Goal: Transaction & Acquisition: Purchase product/service

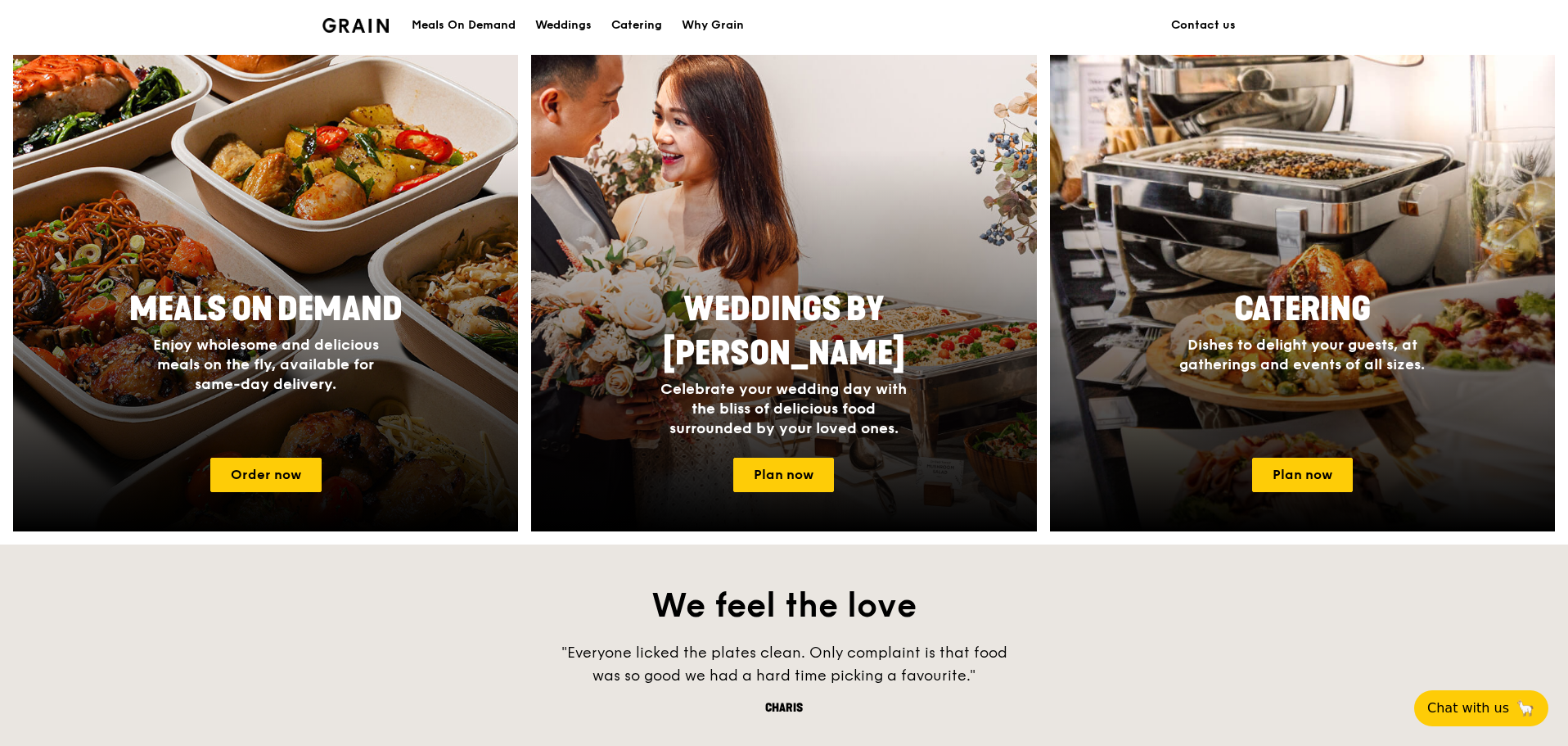
scroll to position [737, 0]
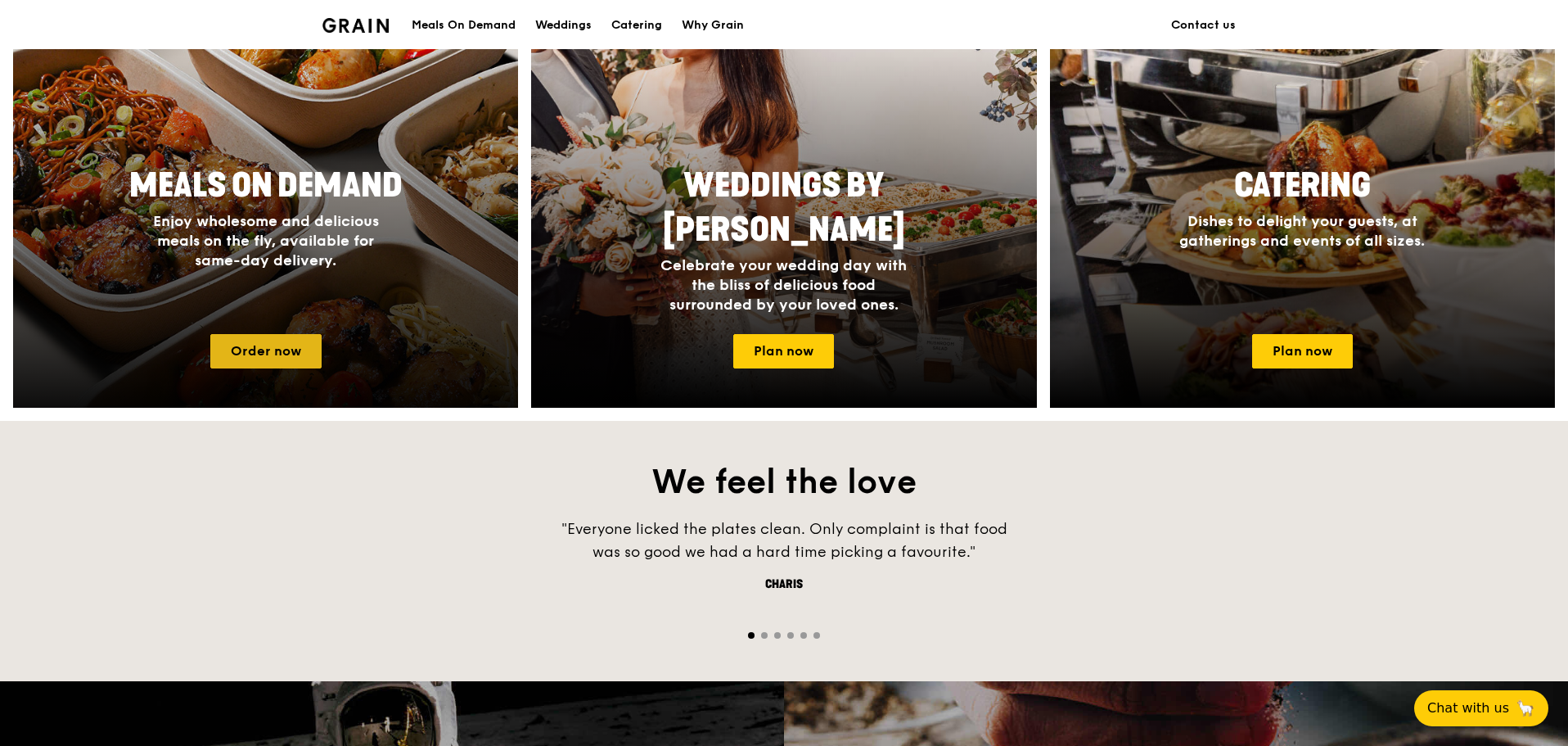
click at [300, 345] on link "Order now" at bounding box center [266, 351] width 111 height 35
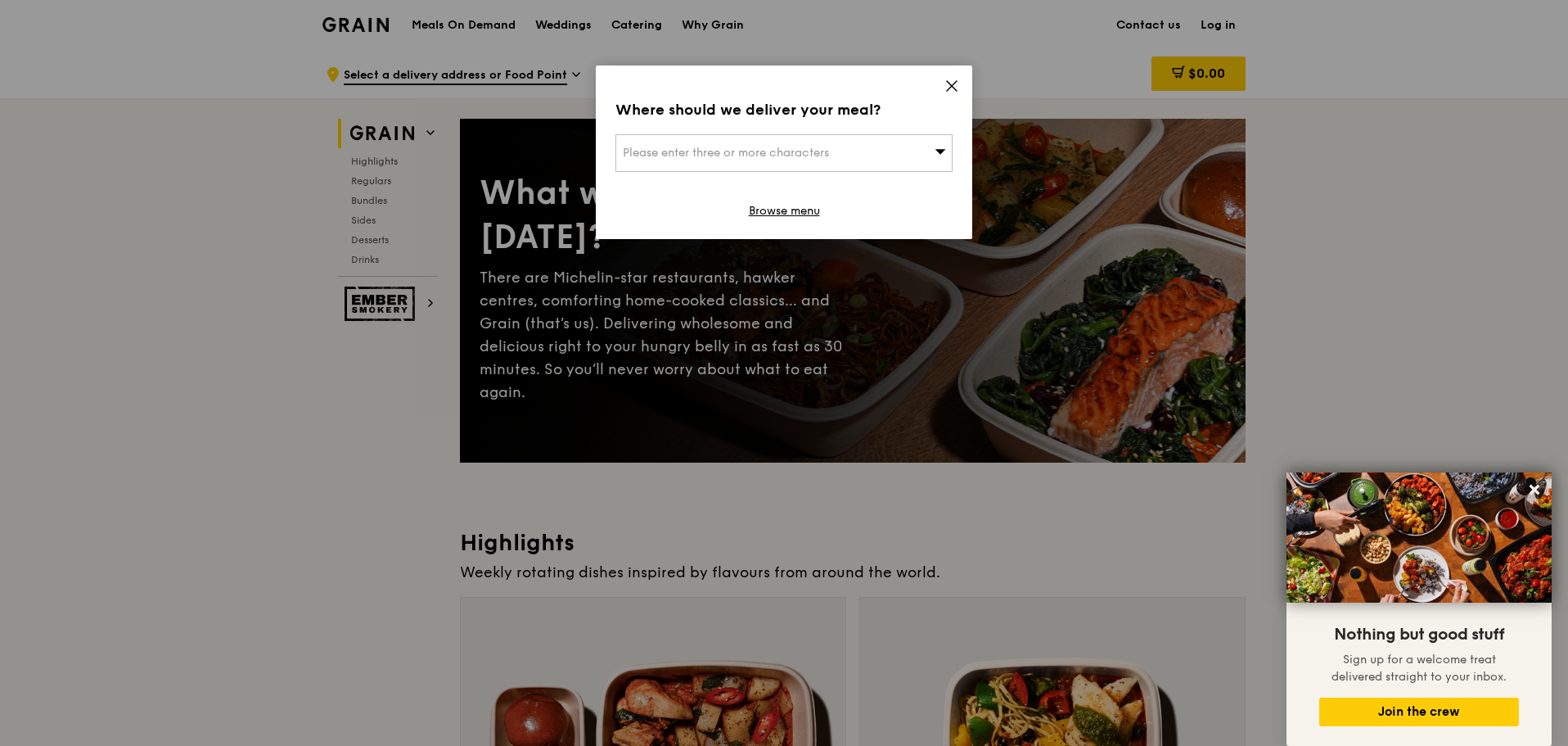
click at [856, 148] on div "Please enter three or more characters" at bounding box center [783, 153] width 337 height 37
click at [824, 157] on input "search" at bounding box center [783, 153] width 335 height 36
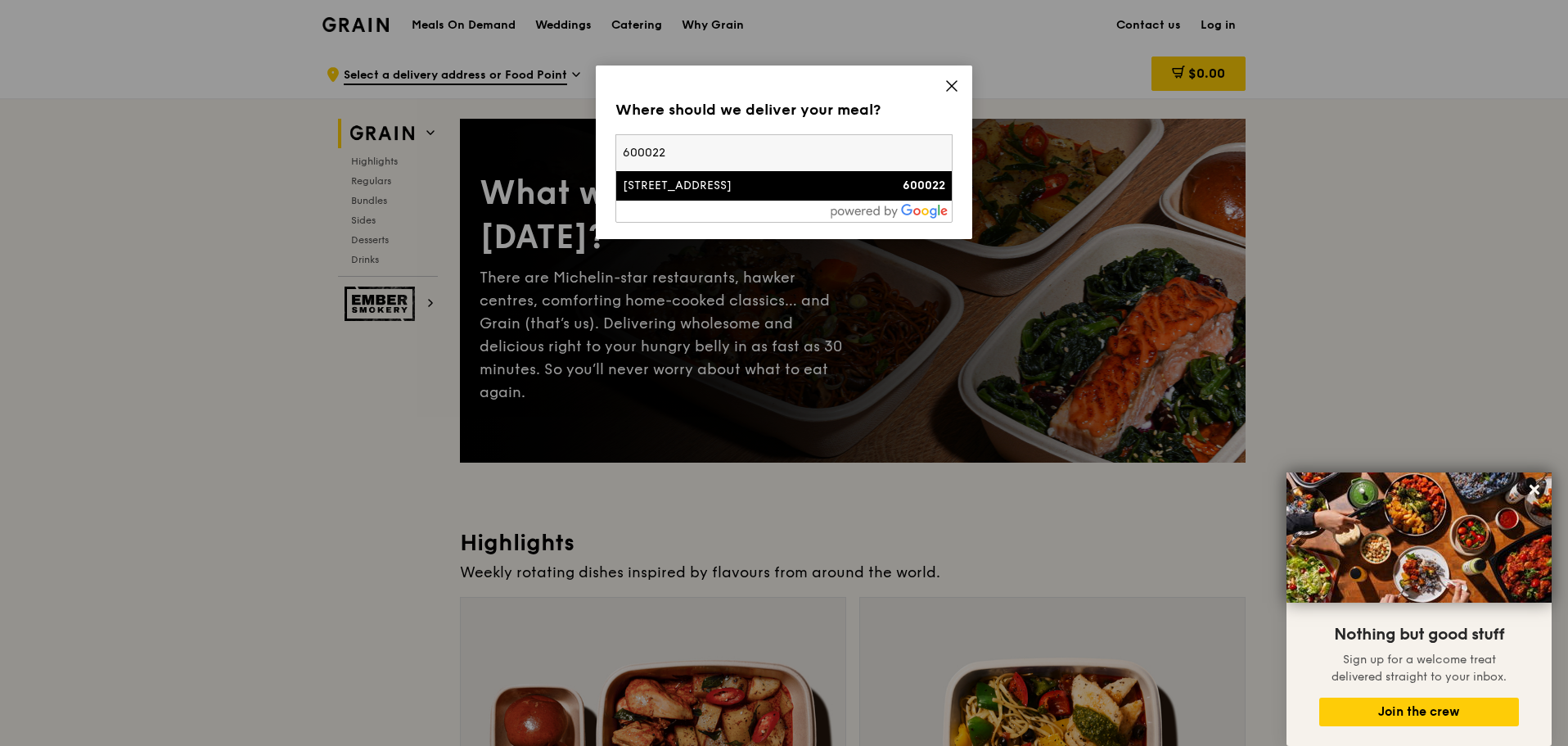
type input "600022"
click at [745, 193] on div "[STREET_ADDRESS]" at bounding box center [744, 185] width 243 height 16
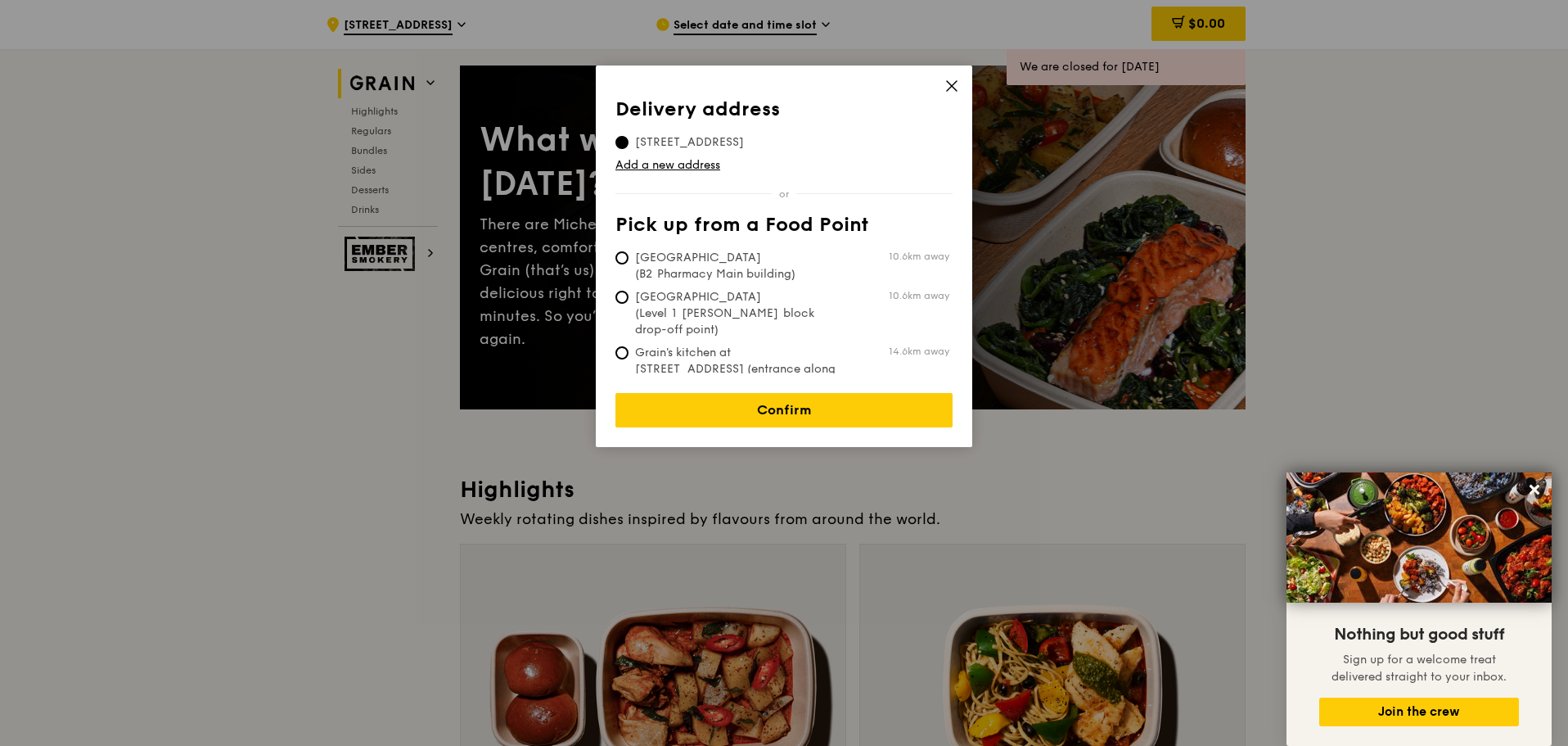
scroll to position [81, 0]
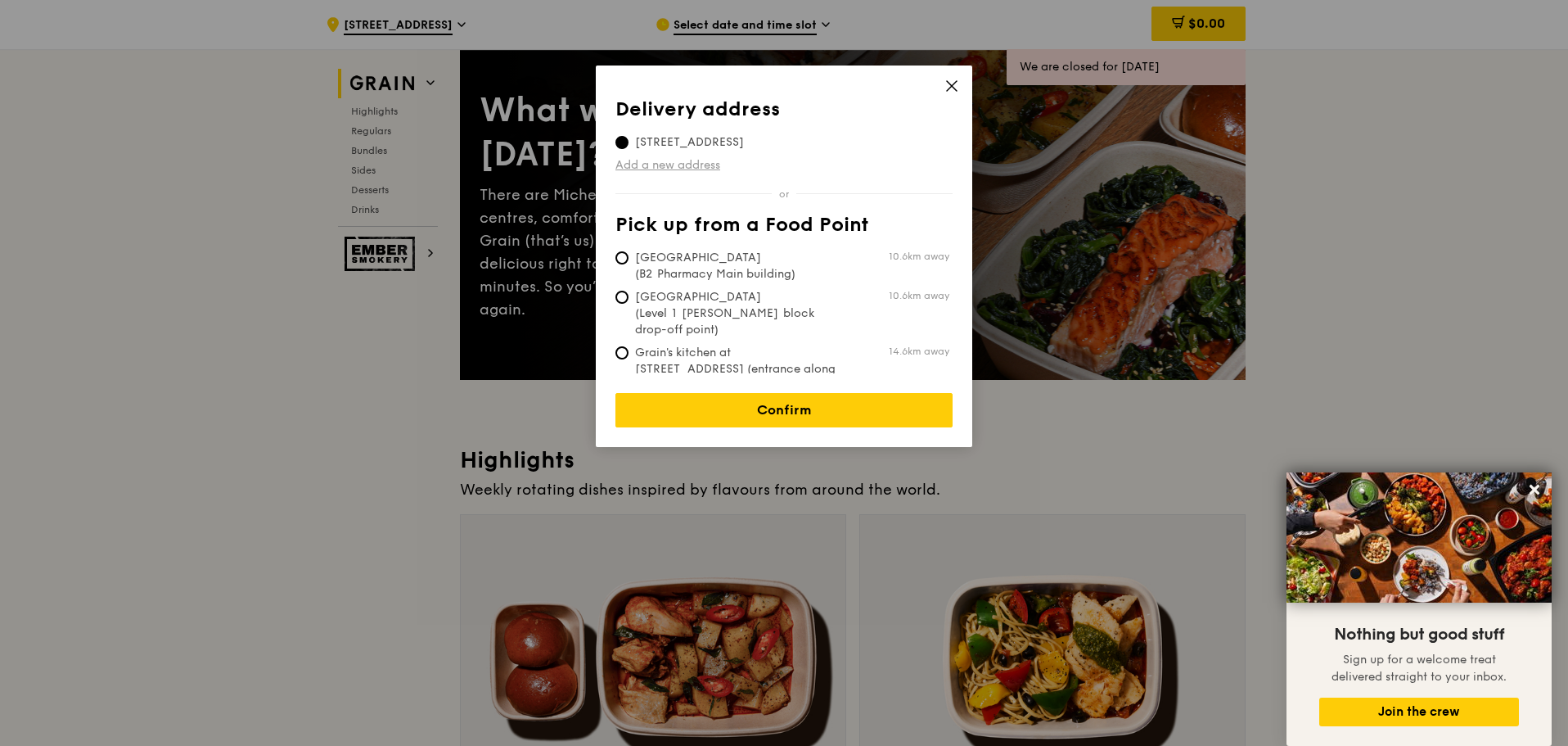
click at [888, 168] on link "Add a new address" at bounding box center [783, 165] width 337 height 16
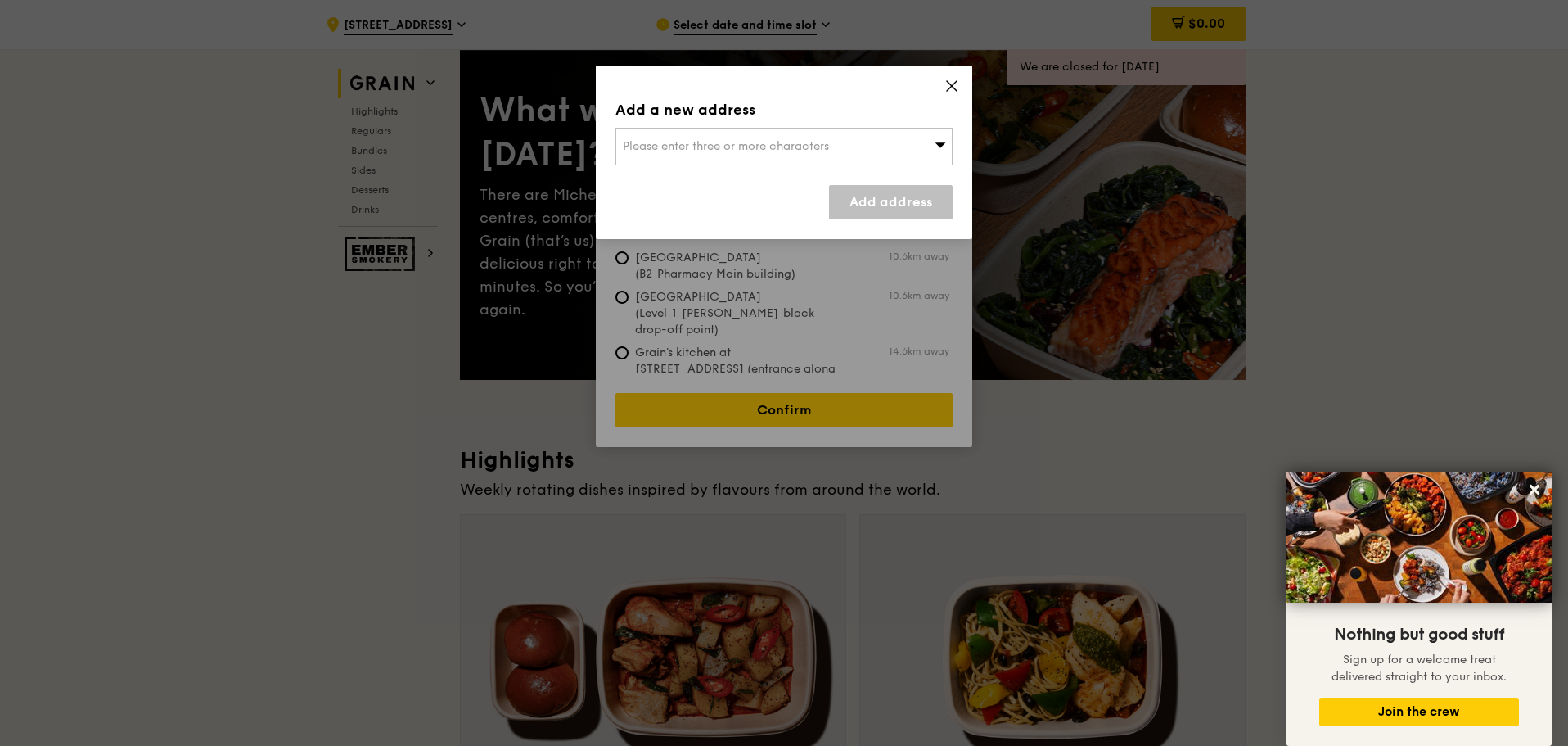
click at [955, 81] on icon at bounding box center [952, 86] width 10 height 10
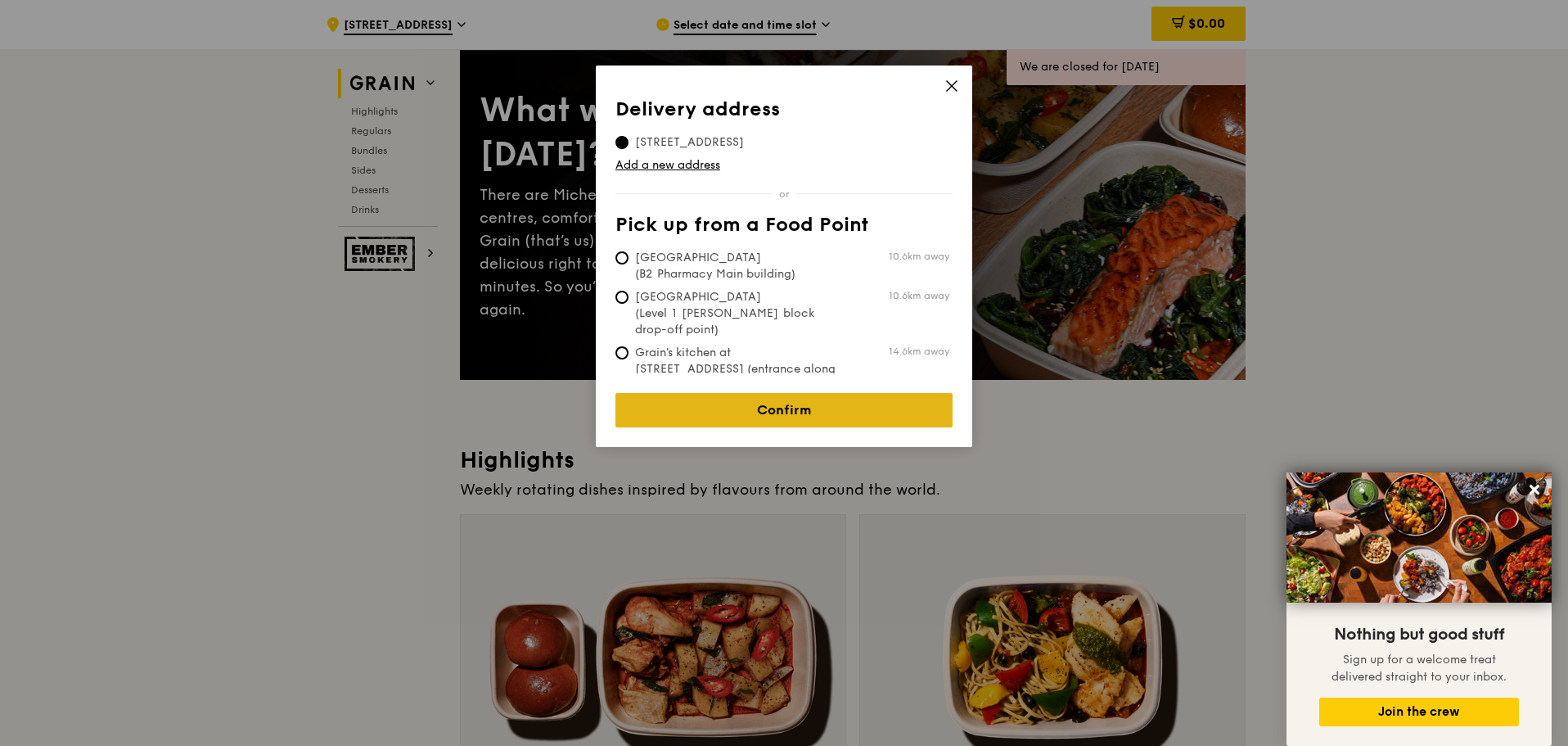
click at [808, 401] on link "Confirm" at bounding box center [783, 410] width 337 height 35
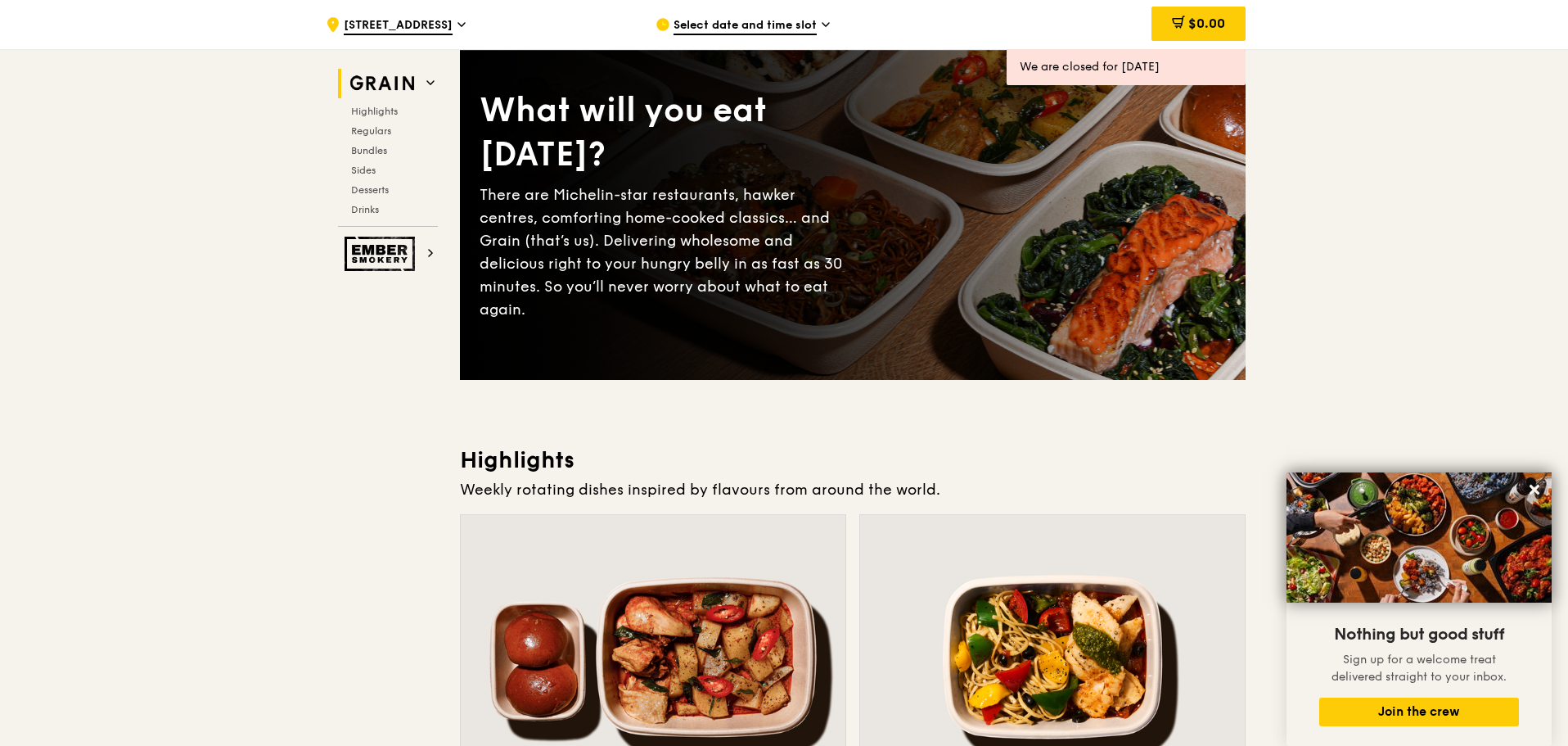
click at [824, 27] on icon at bounding box center [826, 24] width 8 height 14
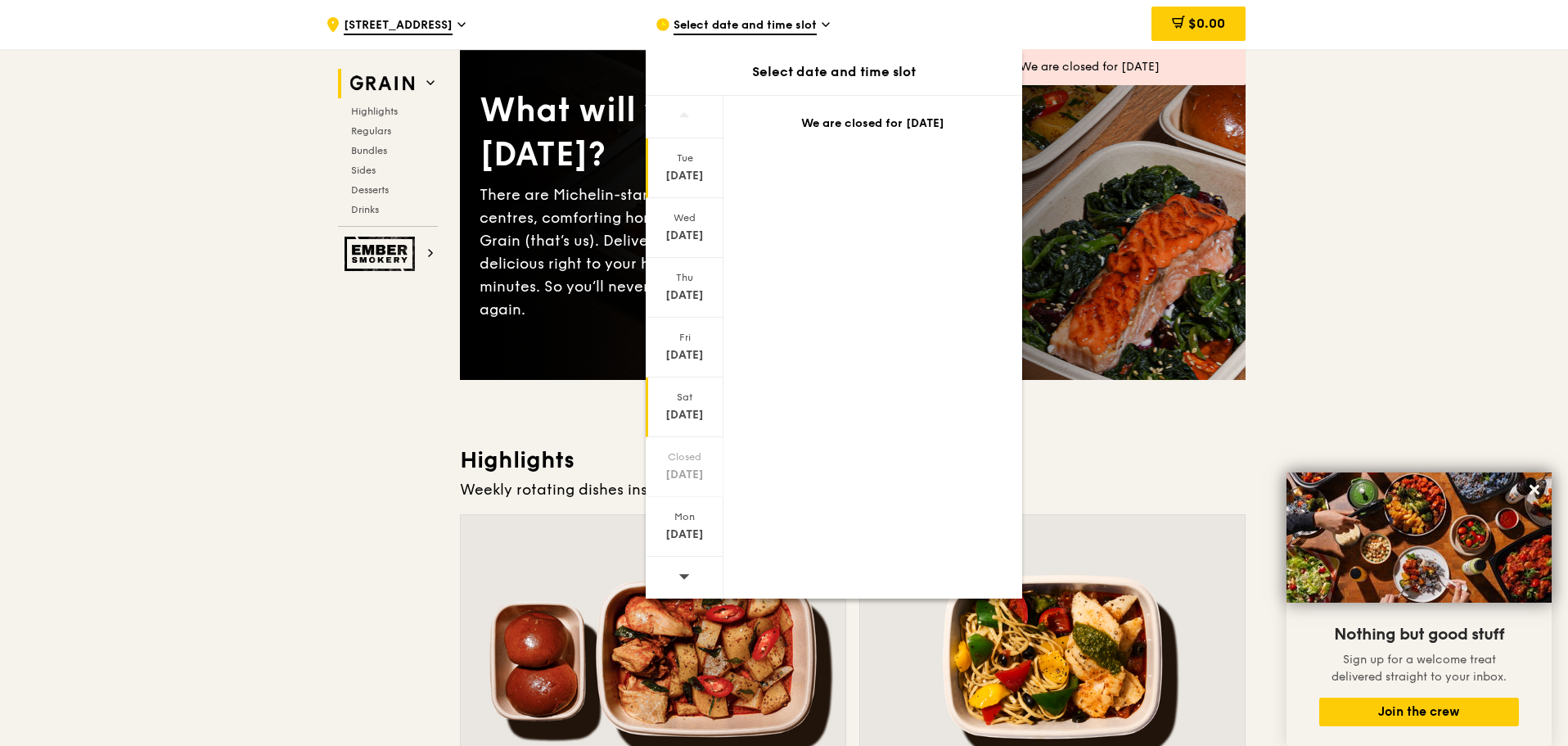
click at [694, 419] on div "[DATE]" at bounding box center [685, 414] width 73 height 16
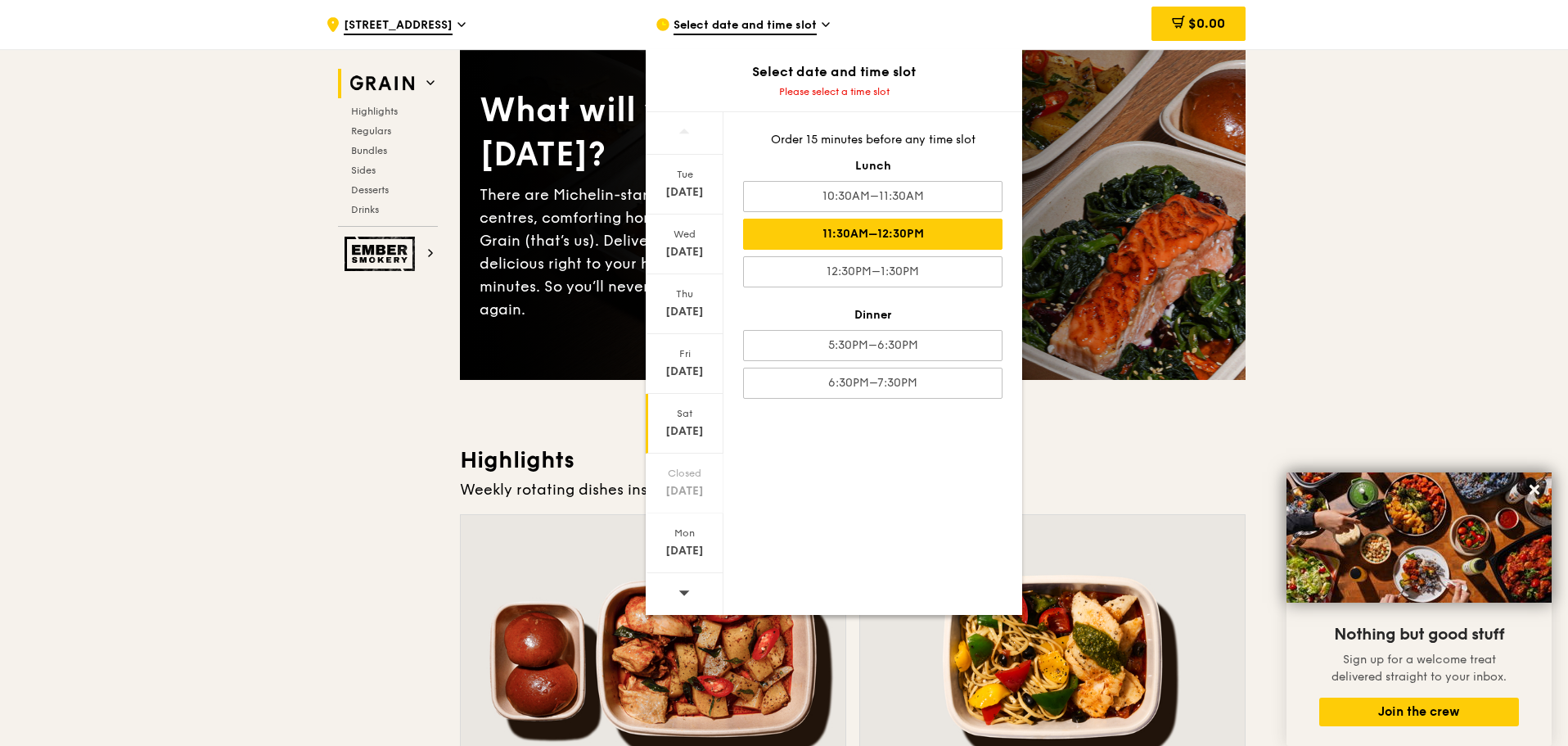
click at [905, 230] on div "11:30AM–12:30PM" at bounding box center [873, 234] width 260 height 31
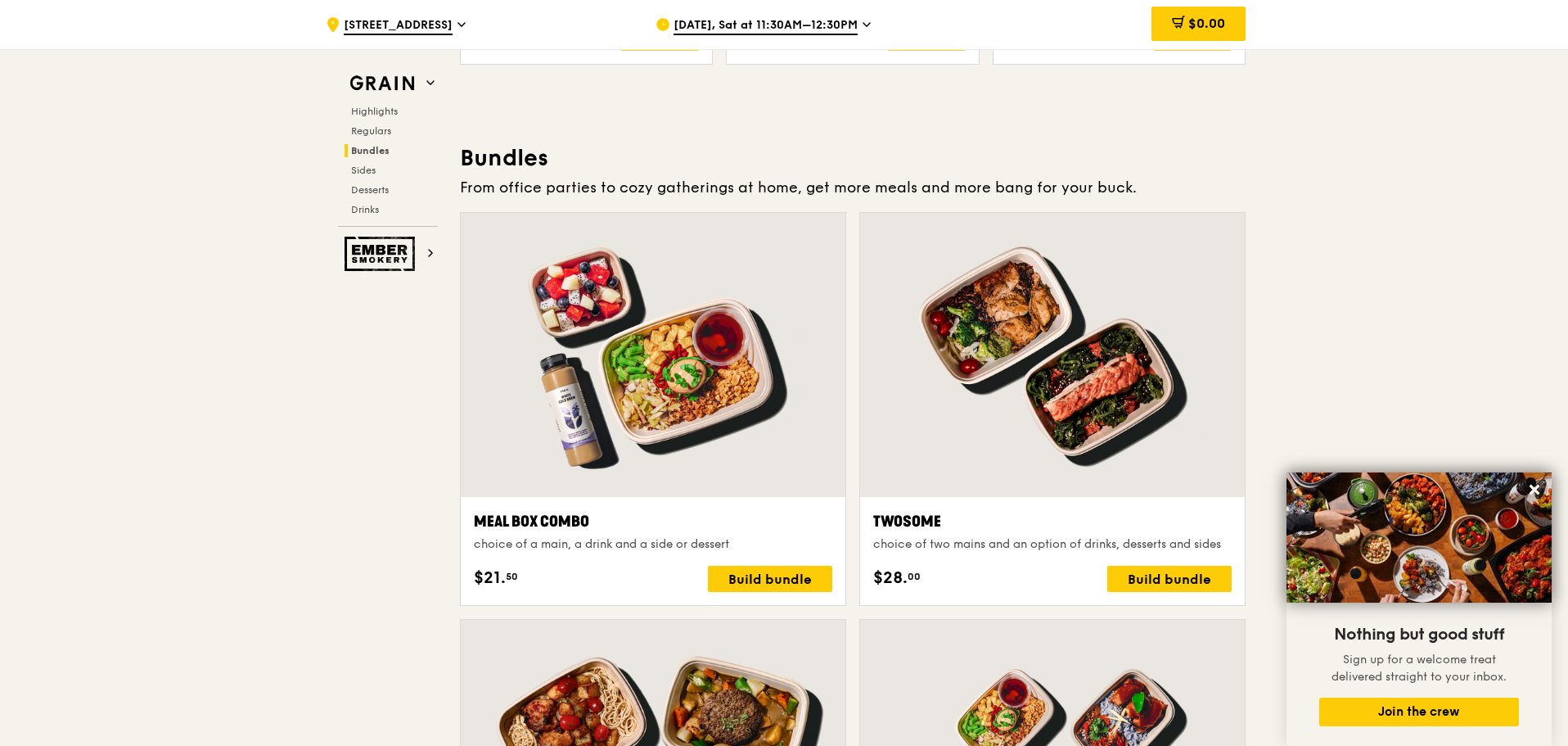
scroll to position [2456, 0]
